Goal: Check status: Check status

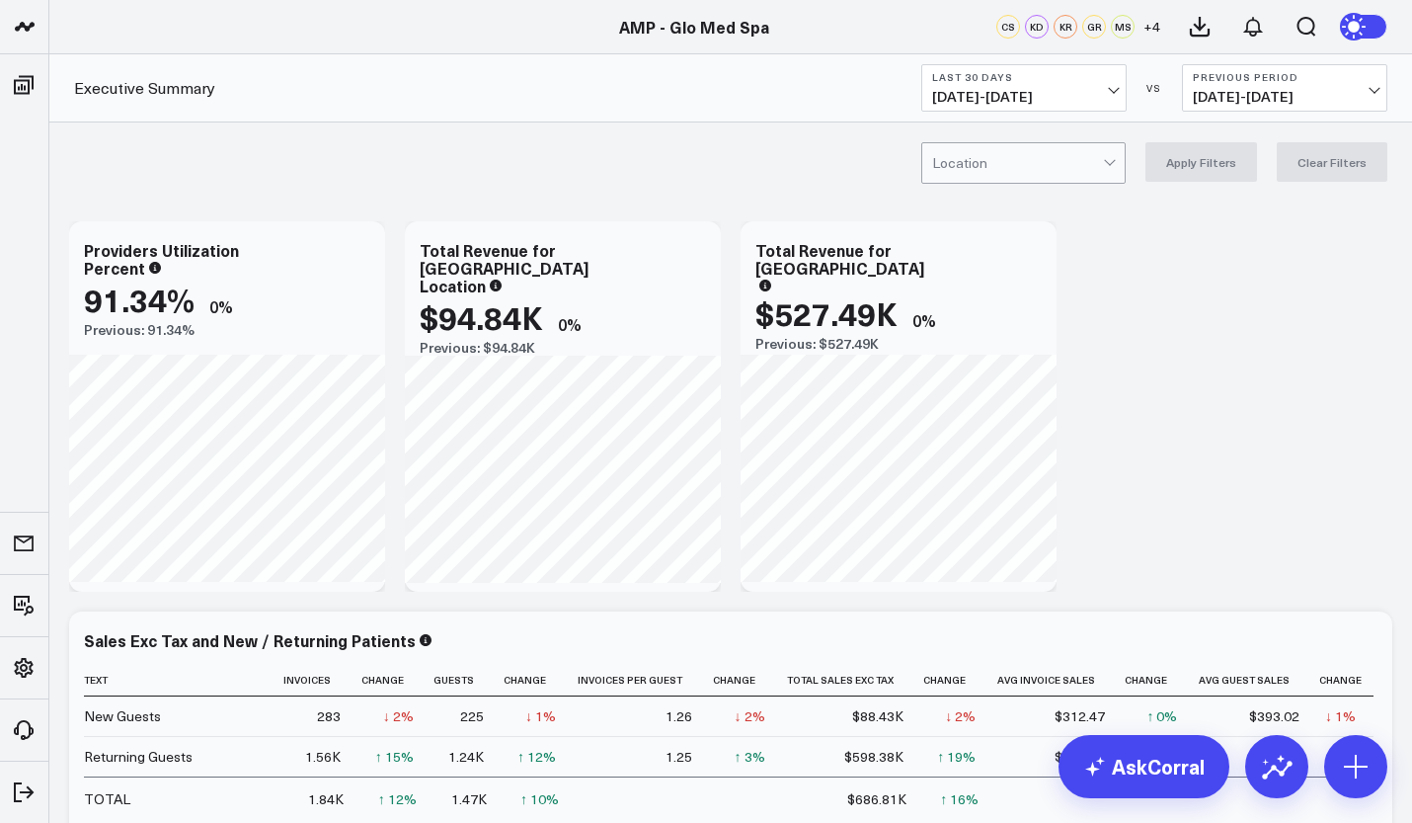
scroll to position [390, 0]
click at [154, 683] on link "AMP - Organization" at bounding box center [167, 697] width 237 height 53
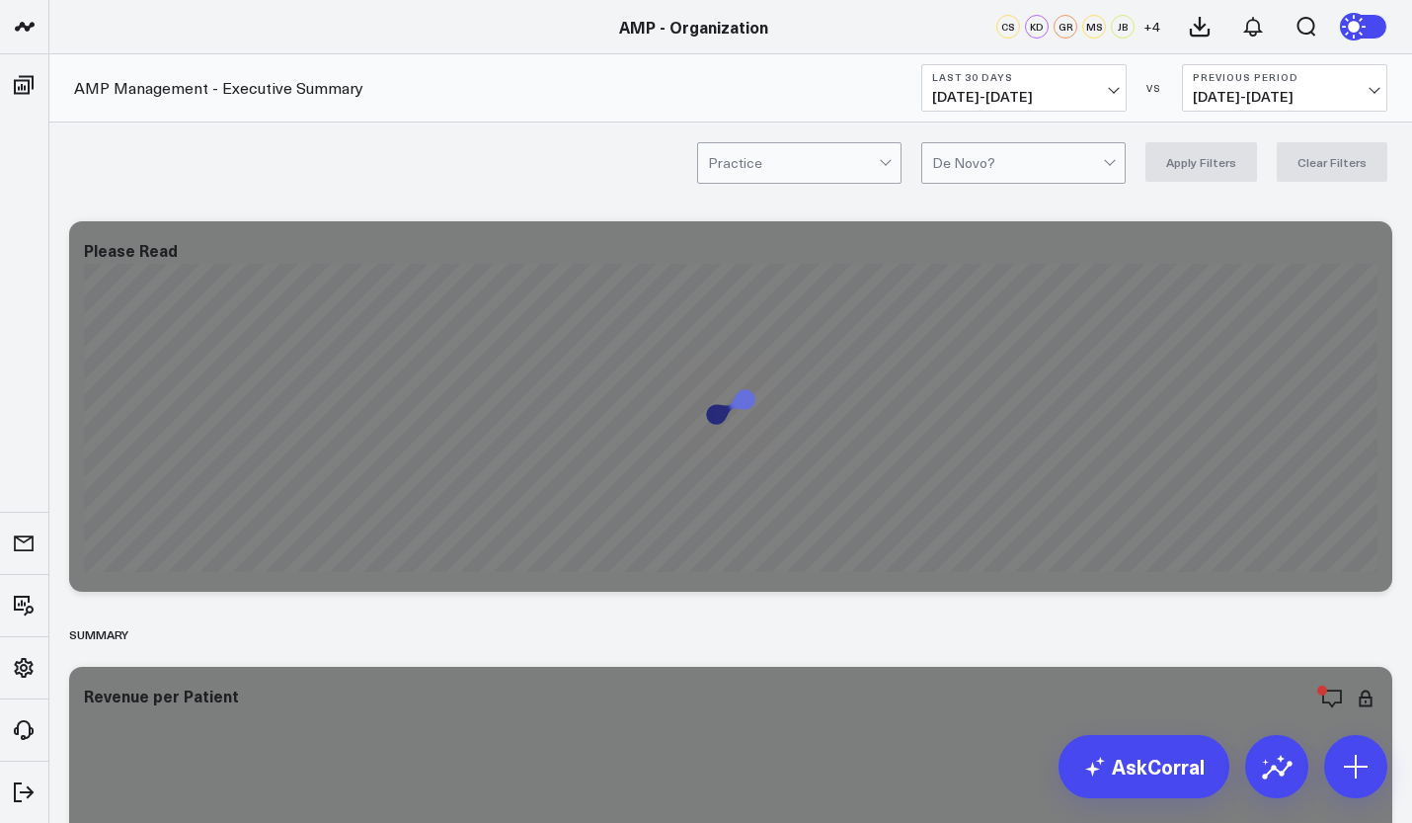
click at [1108, 98] on span "09/10/25 - 10/09/25" at bounding box center [1024, 97] width 184 height 16
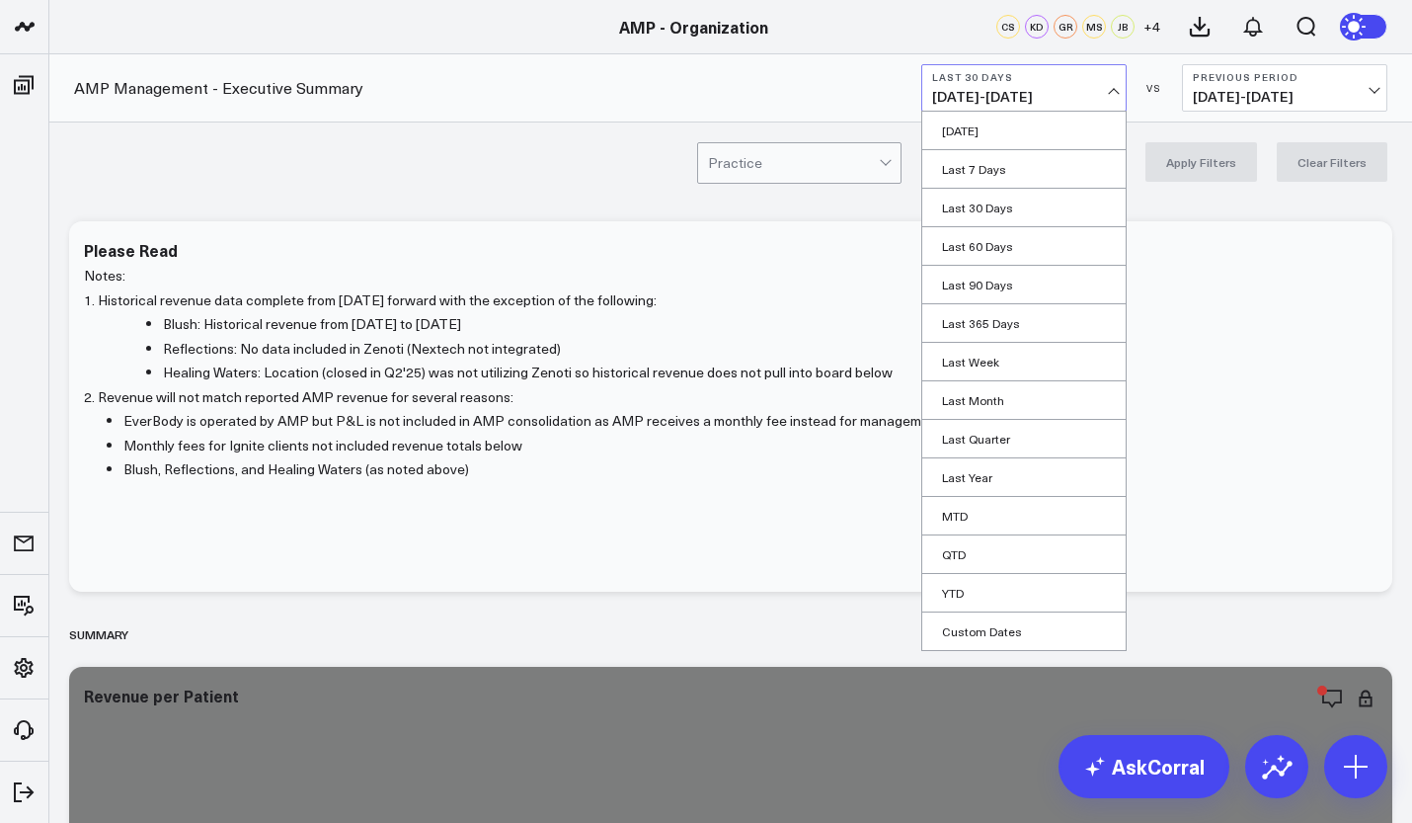
click at [1006, 512] on link "MTD" at bounding box center [1023, 516] width 203 height 38
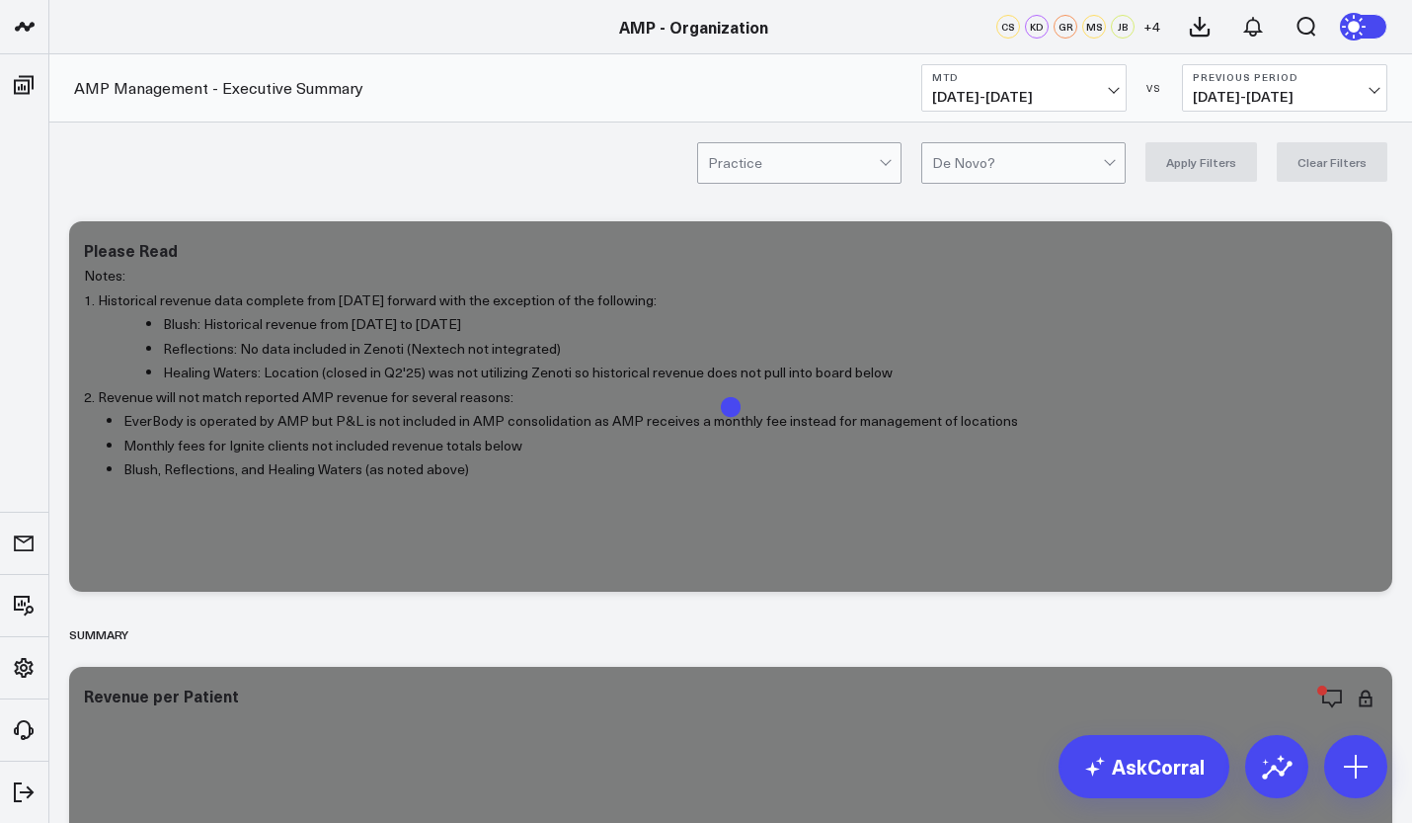
click at [1277, 99] on span "09/22/25 - 09/30/25" at bounding box center [1285, 97] width 184 height 16
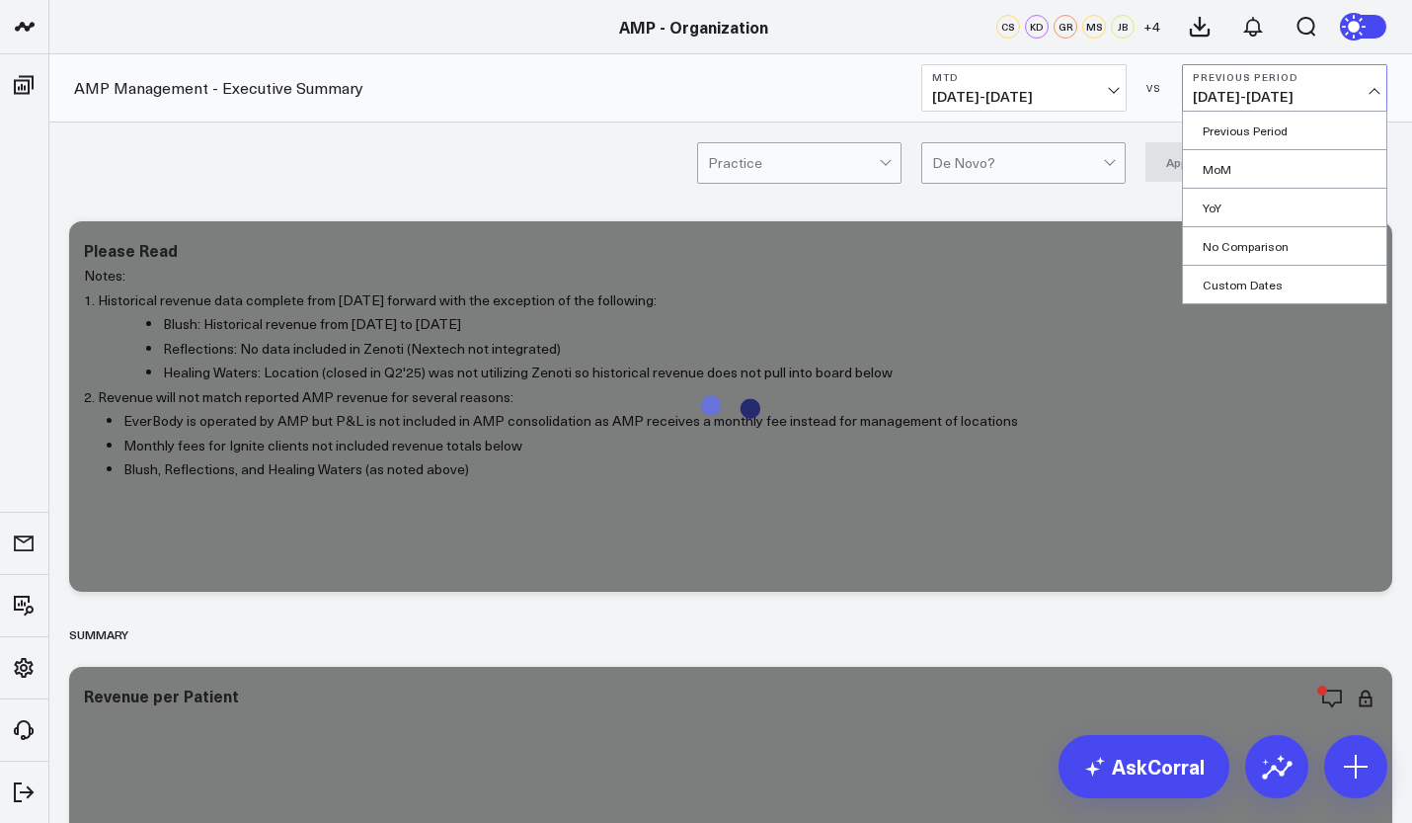
click at [1241, 208] on link "YoY" at bounding box center [1284, 208] width 203 height 38
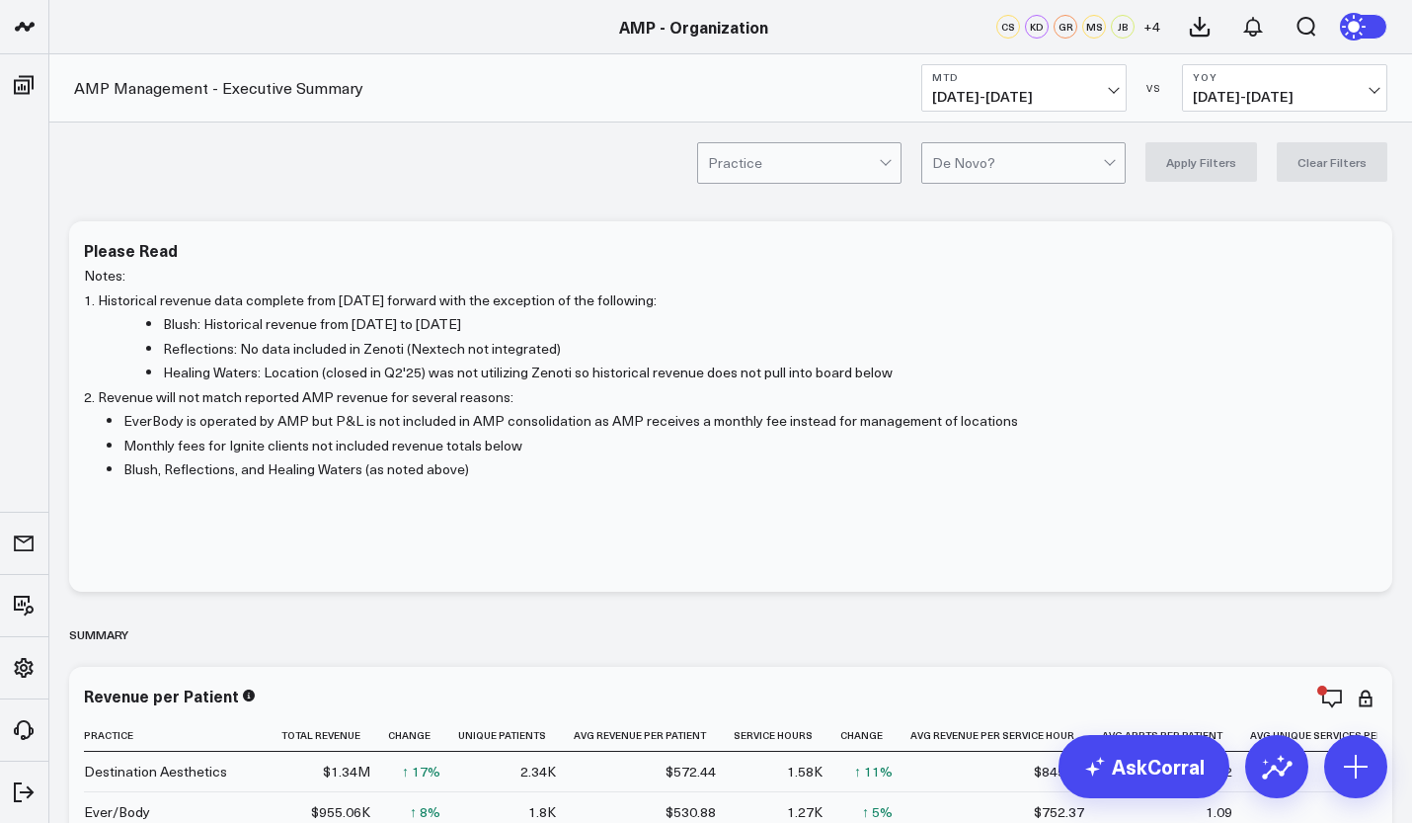
scroll to position [79, 0]
